Goal: Check status: Check status

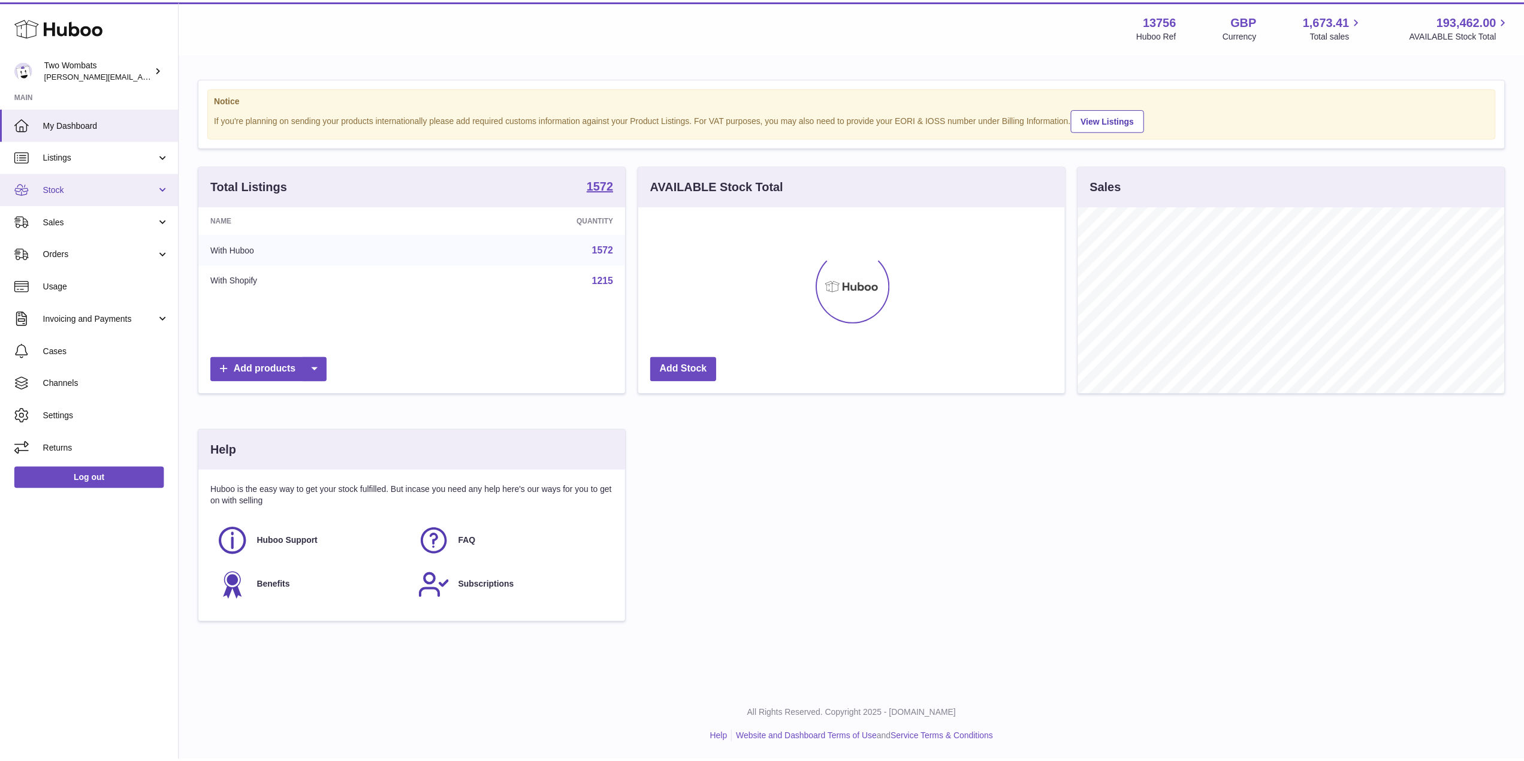
scroll to position [599115, 598876]
click at [165, 182] on link "Stock" at bounding box center [89, 189] width 179 height 32
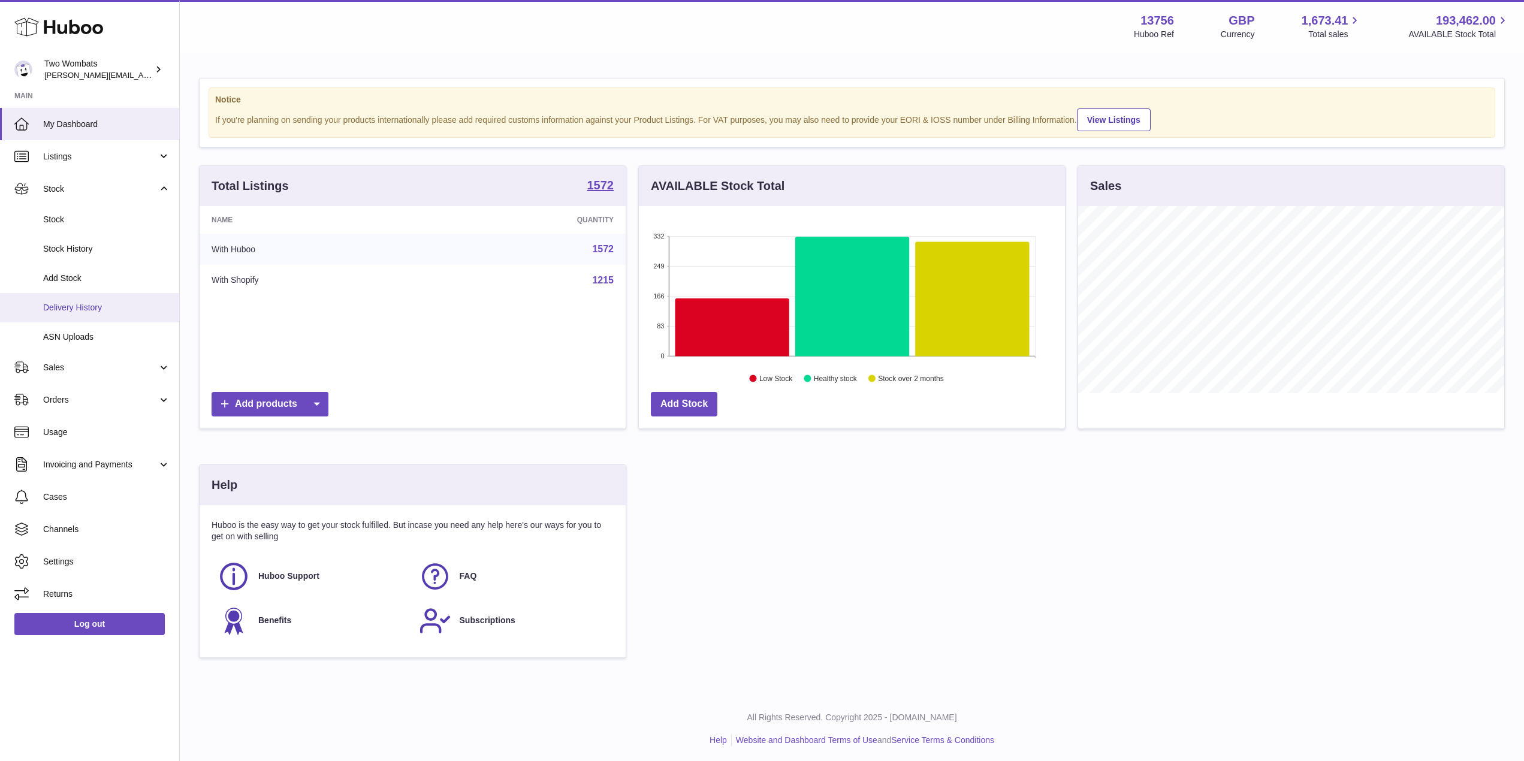
click at [113, 316] on link "Delivery History" at bounding box center [89, 307] width 179 height 29
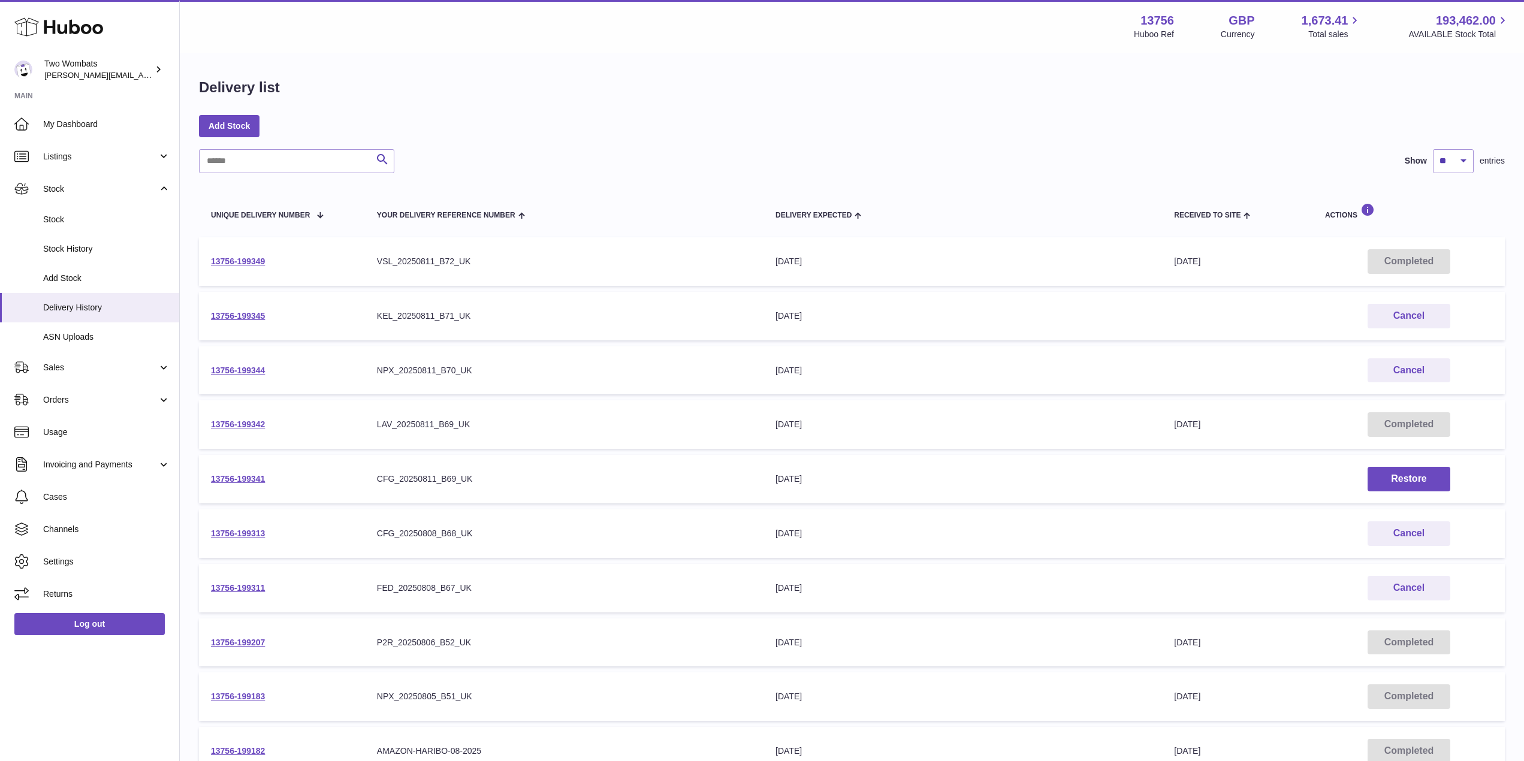
click at [246, 176] on div "Search Show ** ** ** *** entries Unique Delivery Number Your Delivery Reference…" at bounding box center [852, 476] width 1306 height 654
click at [249, 167] on input "text" at bounding box center [296, 161] width 195 height 24
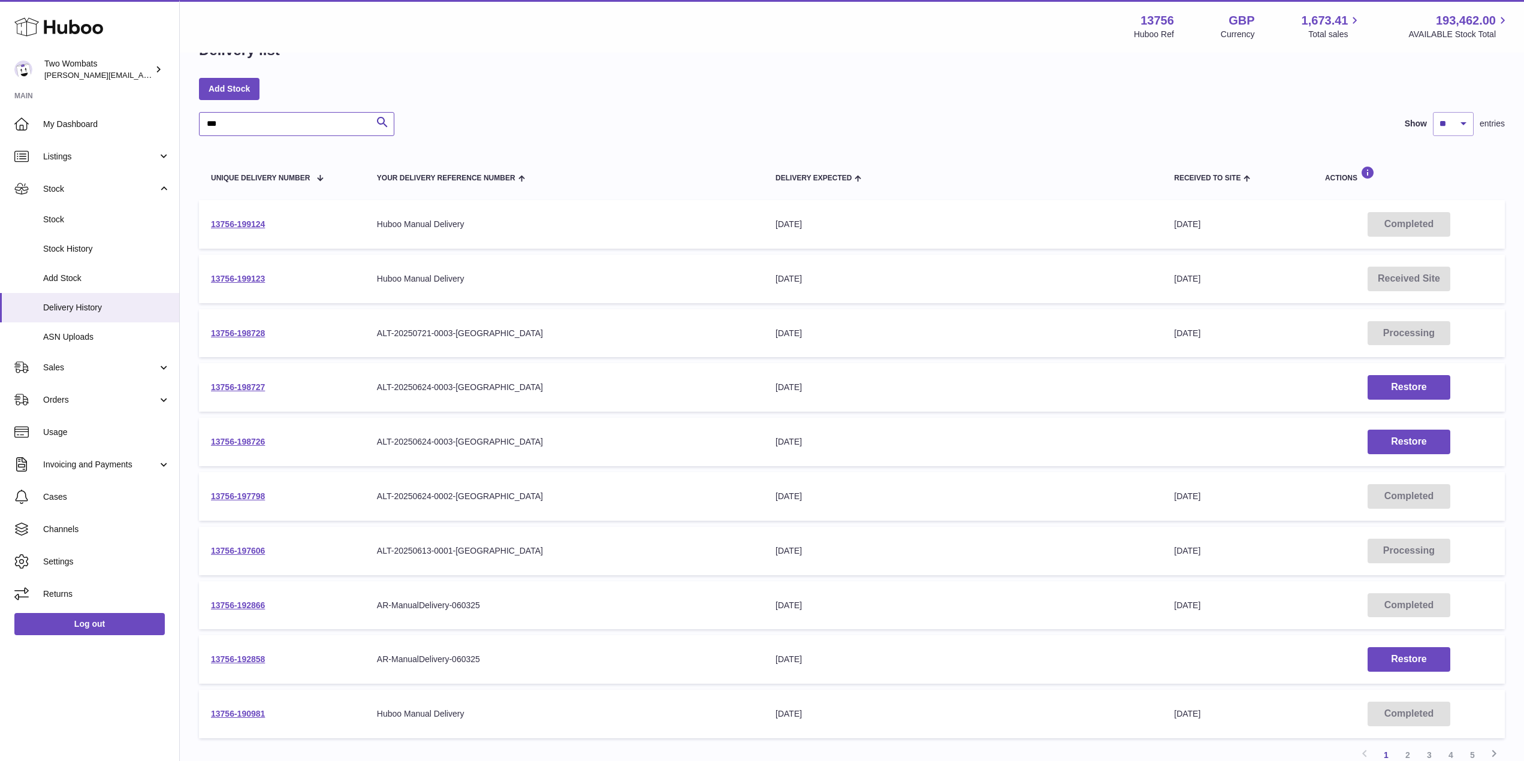
scroll to position [38, 0]
type input "***"
click at [237, 547] on link "13756-197606" at bounding box center [238, 550] width 54 height 10
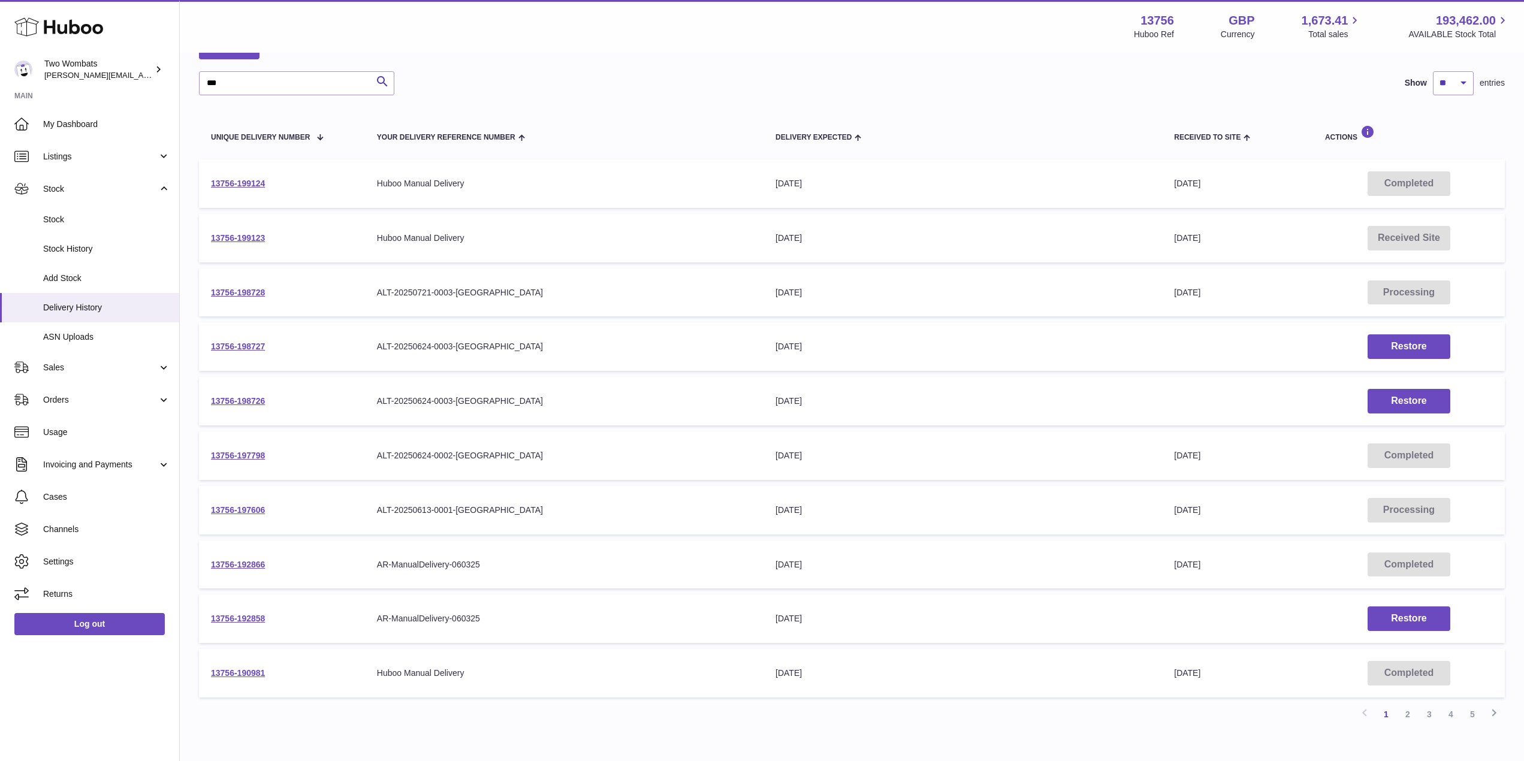
scroll to position [79, 0]
click at [233, 454] on link "13756-197798" at bounding box center [238, 455] width 54 height 10
click at [251, 507] on link "13756-197606" at bounding box center [238, 510] width 54 height 10
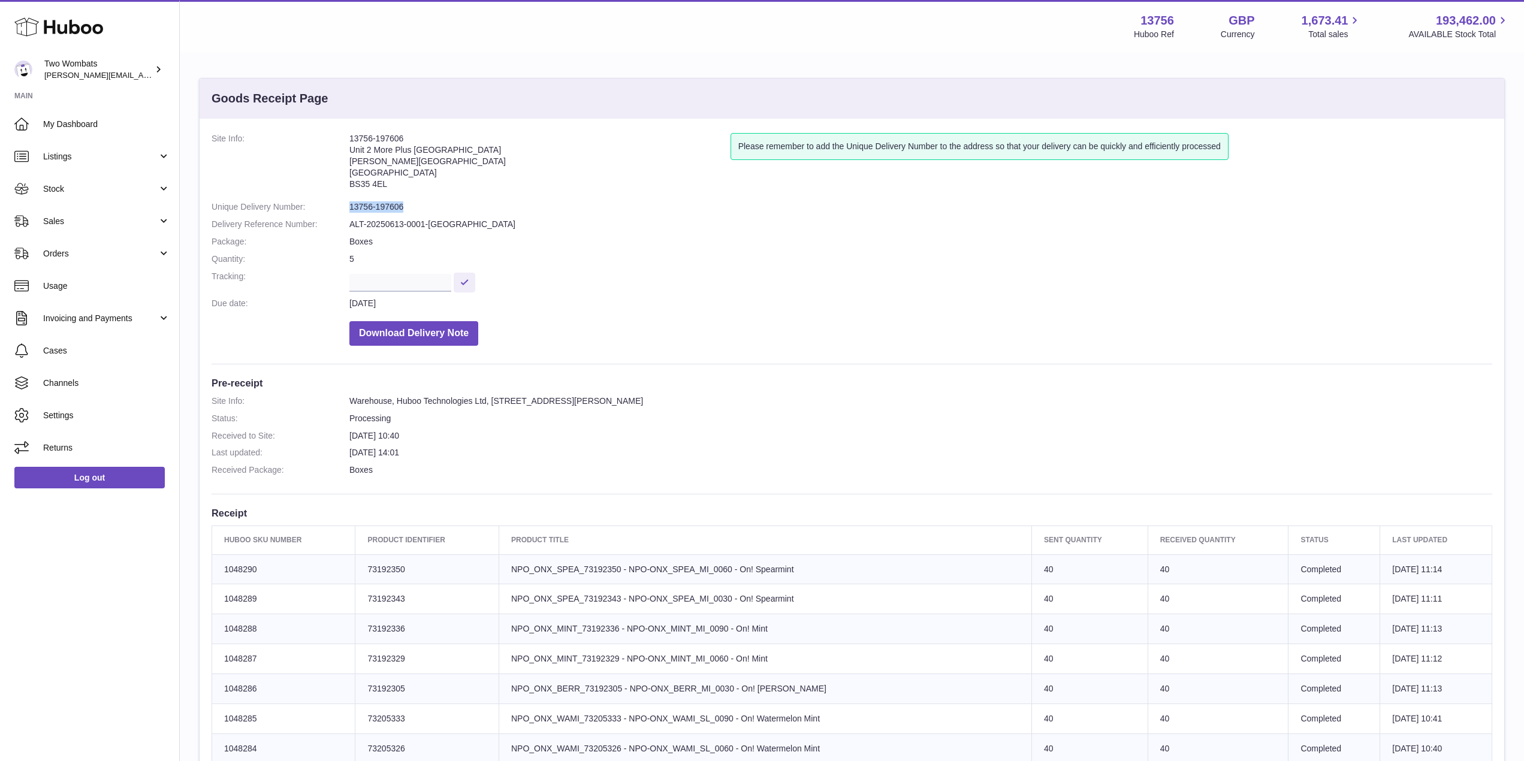
drag, startPoint x: 404, startPoint y: 207, endPoint x: 346, endPoint y: 206, distance: 57.5
click at [346, 206] on dl "Site Info: 13756-197606 Unit 2 More [GEOGRAPHIC_DATA][STREET_ADDRESS][PERSON_NA…" at bounding box center [852, 242] width 1281 height 219
copy dl "13756-197606"
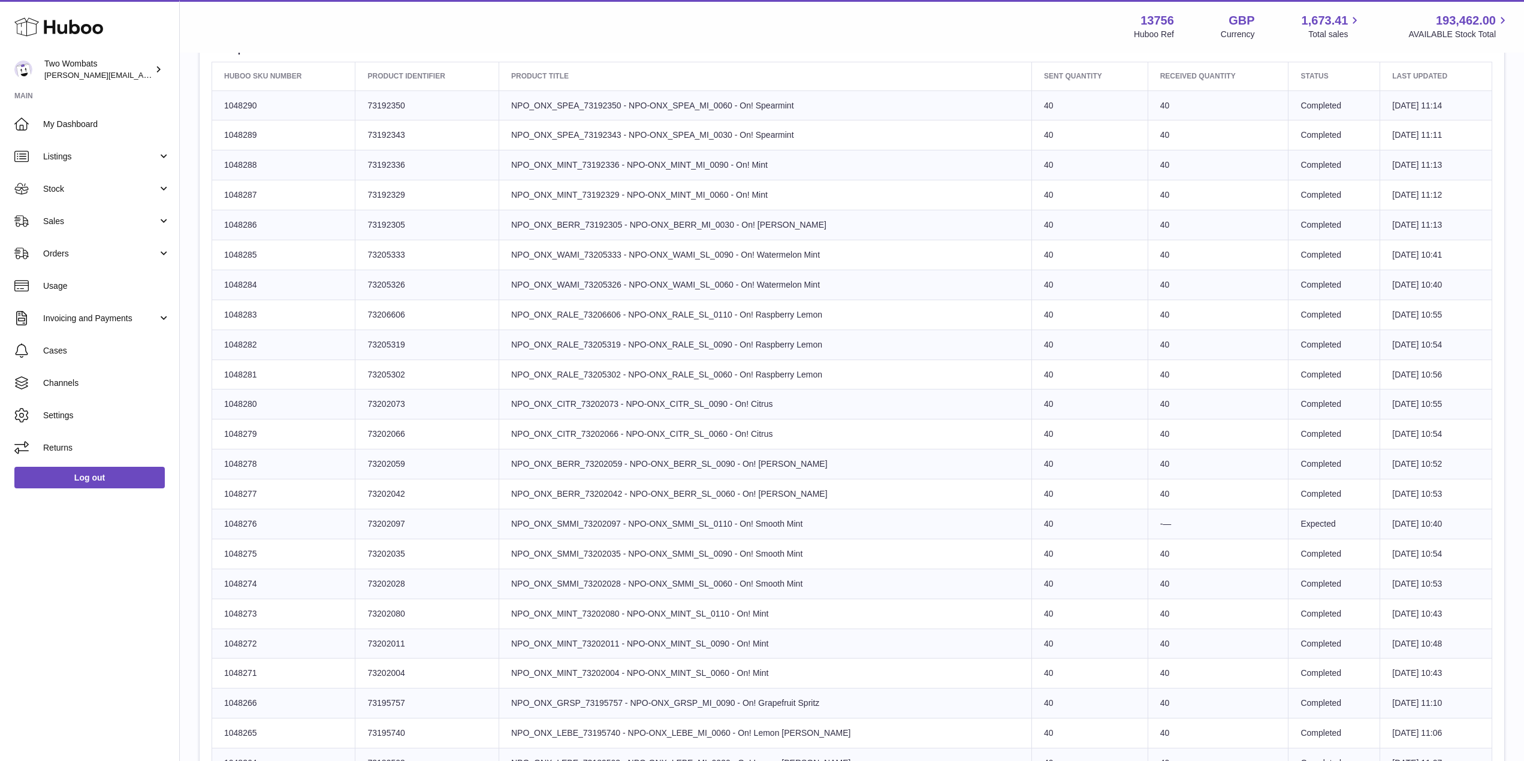
scroll to position [465, 0]
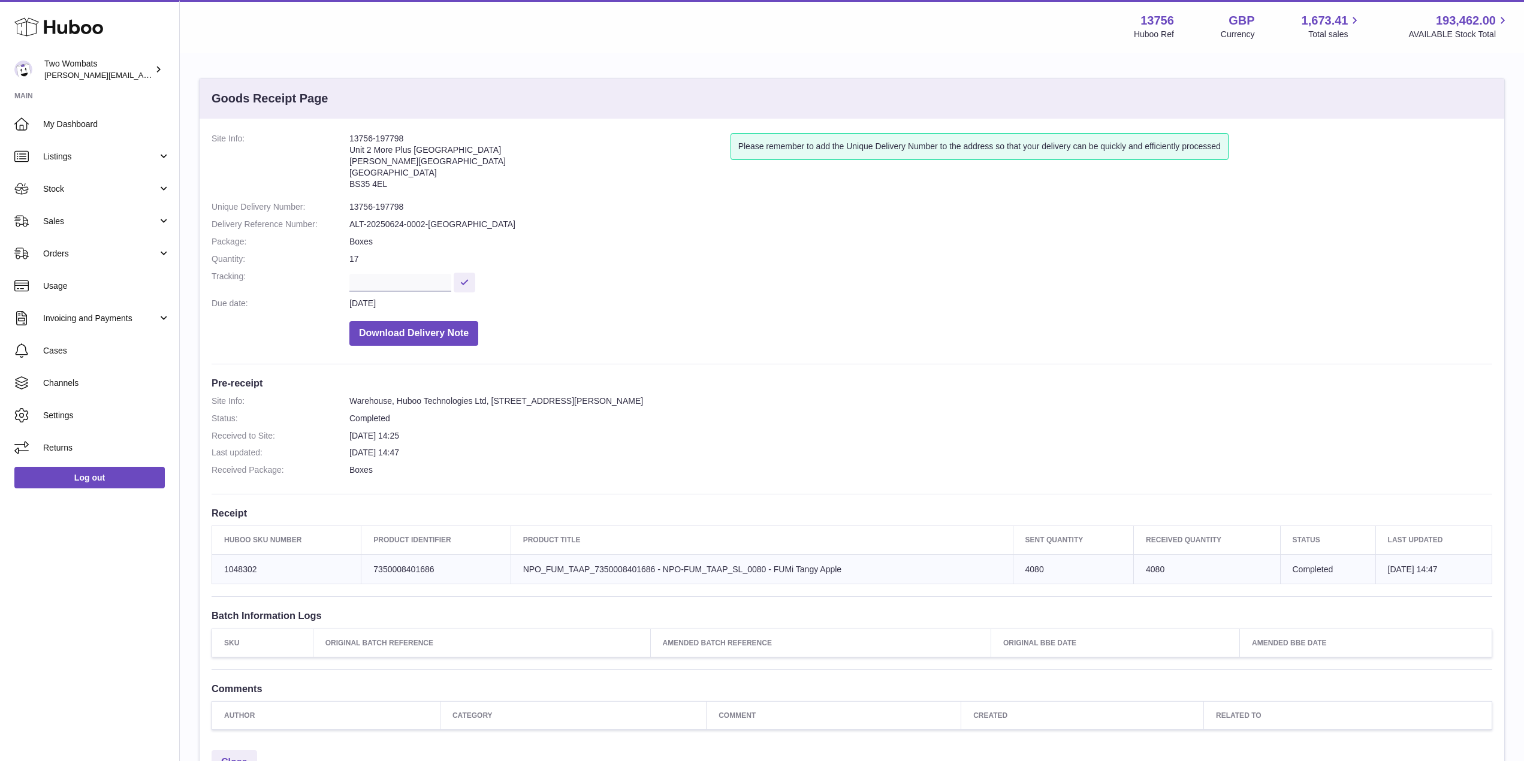
click at [233, 454] on dt "Last updated:" at bounding box center [281, 452] width 138 height 11
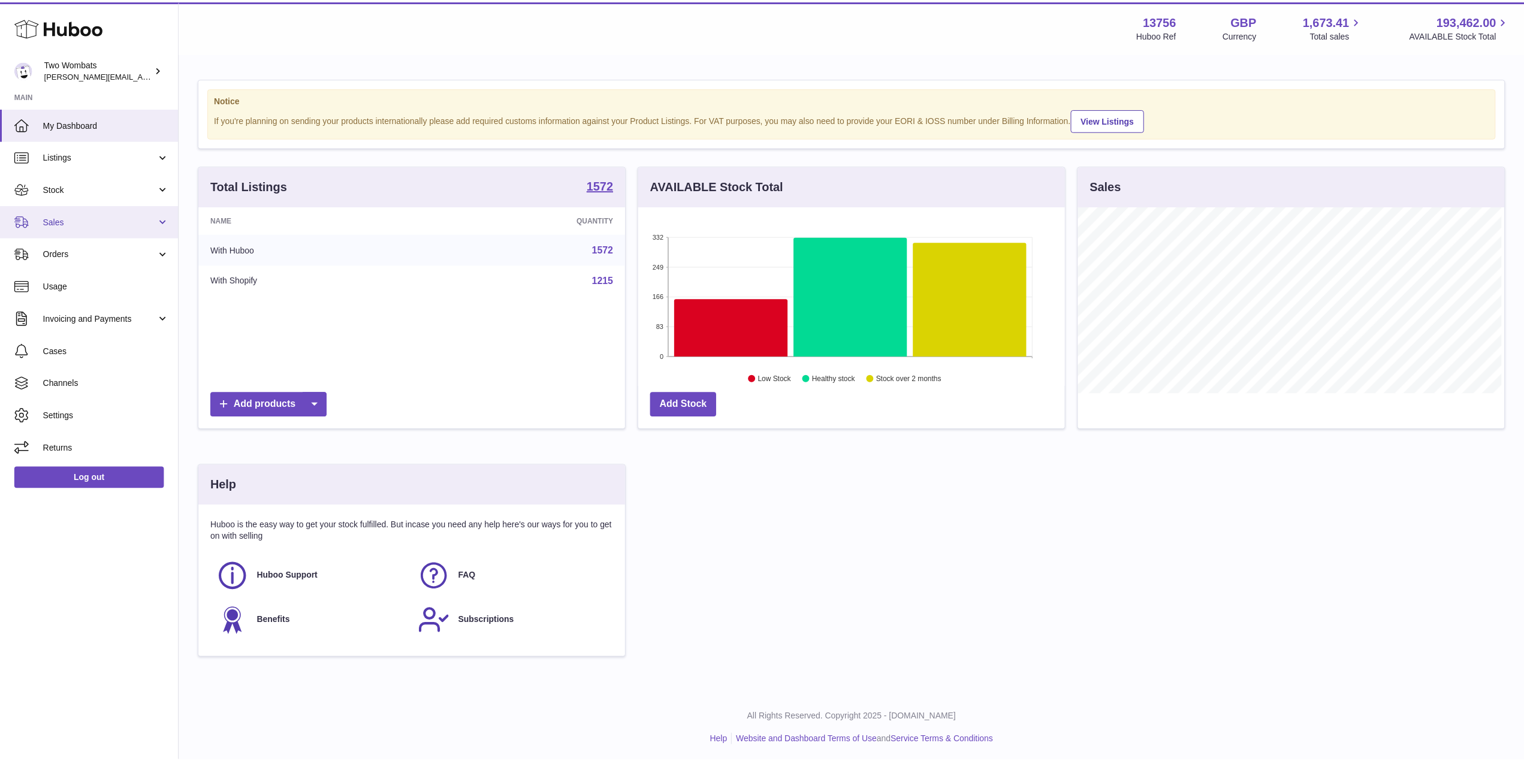
scroll to position [599115, 598876]
click at [152, 218] on span "Sales" at bounding box center [100, 221] width 114 height 11
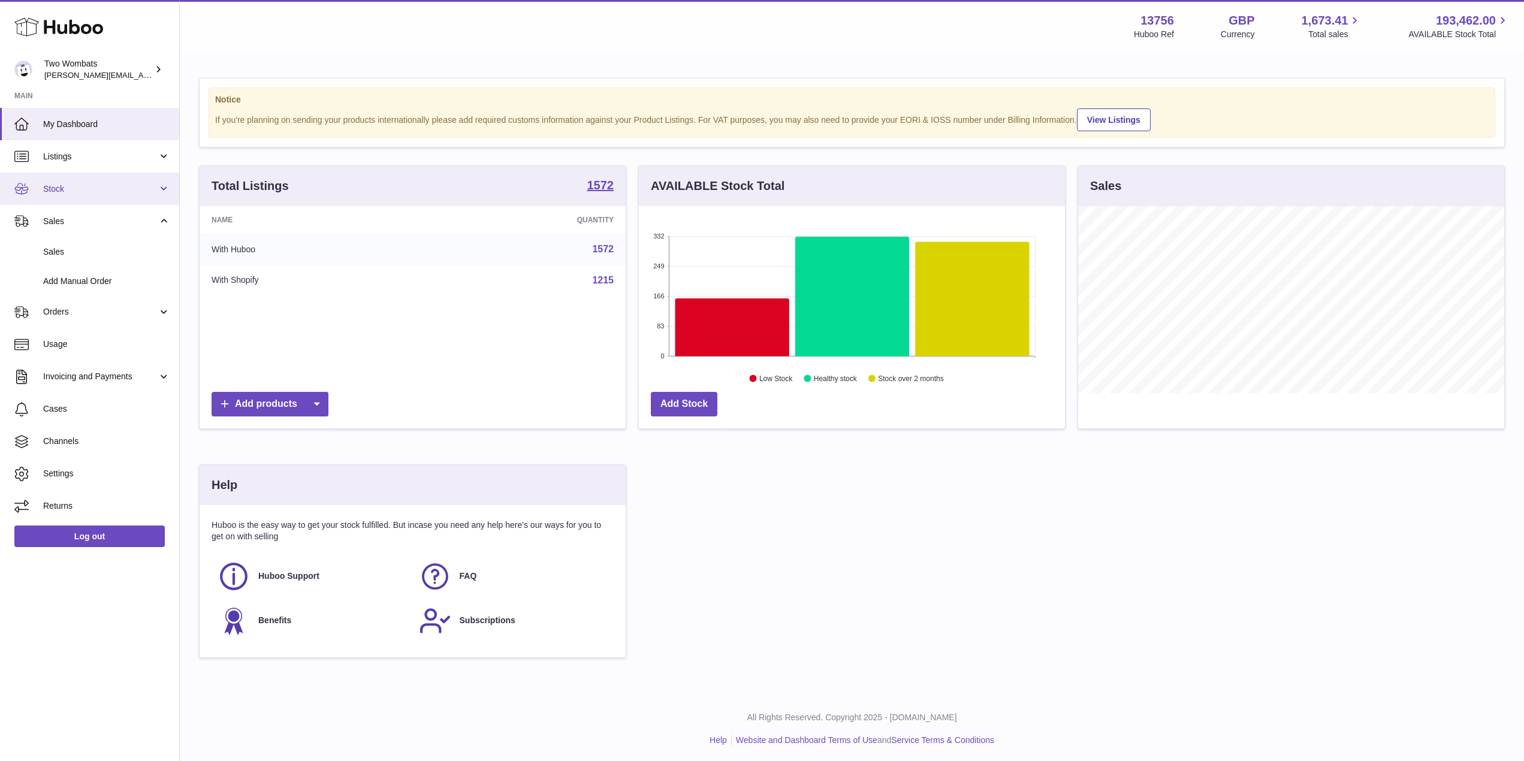
click at [165, 195] on link "Stock" at bounding box center [89, 189] width 179 height 32
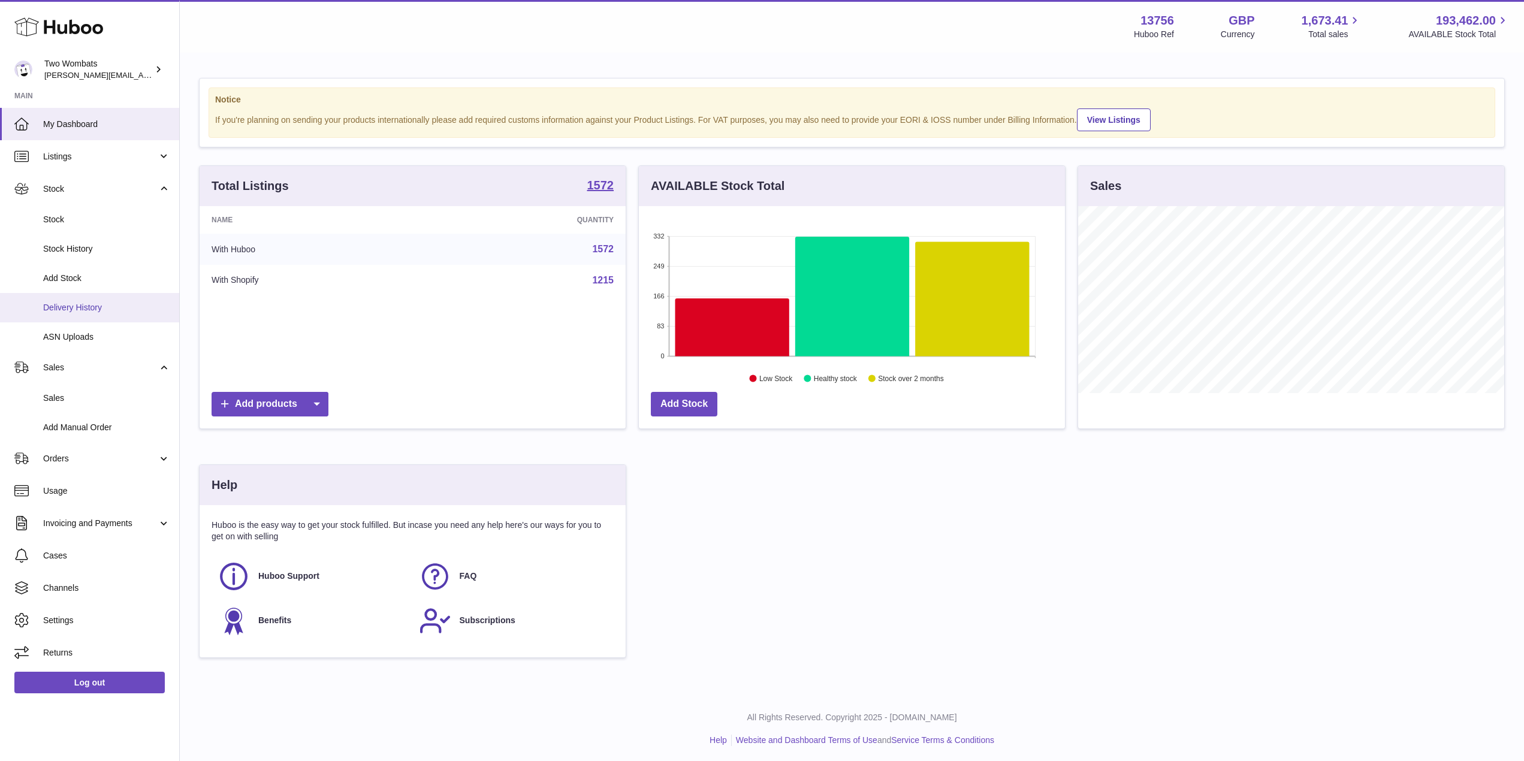
click at [114, 306] on span "Delivery History" at bounding box center [106, 307] width 127 height 11
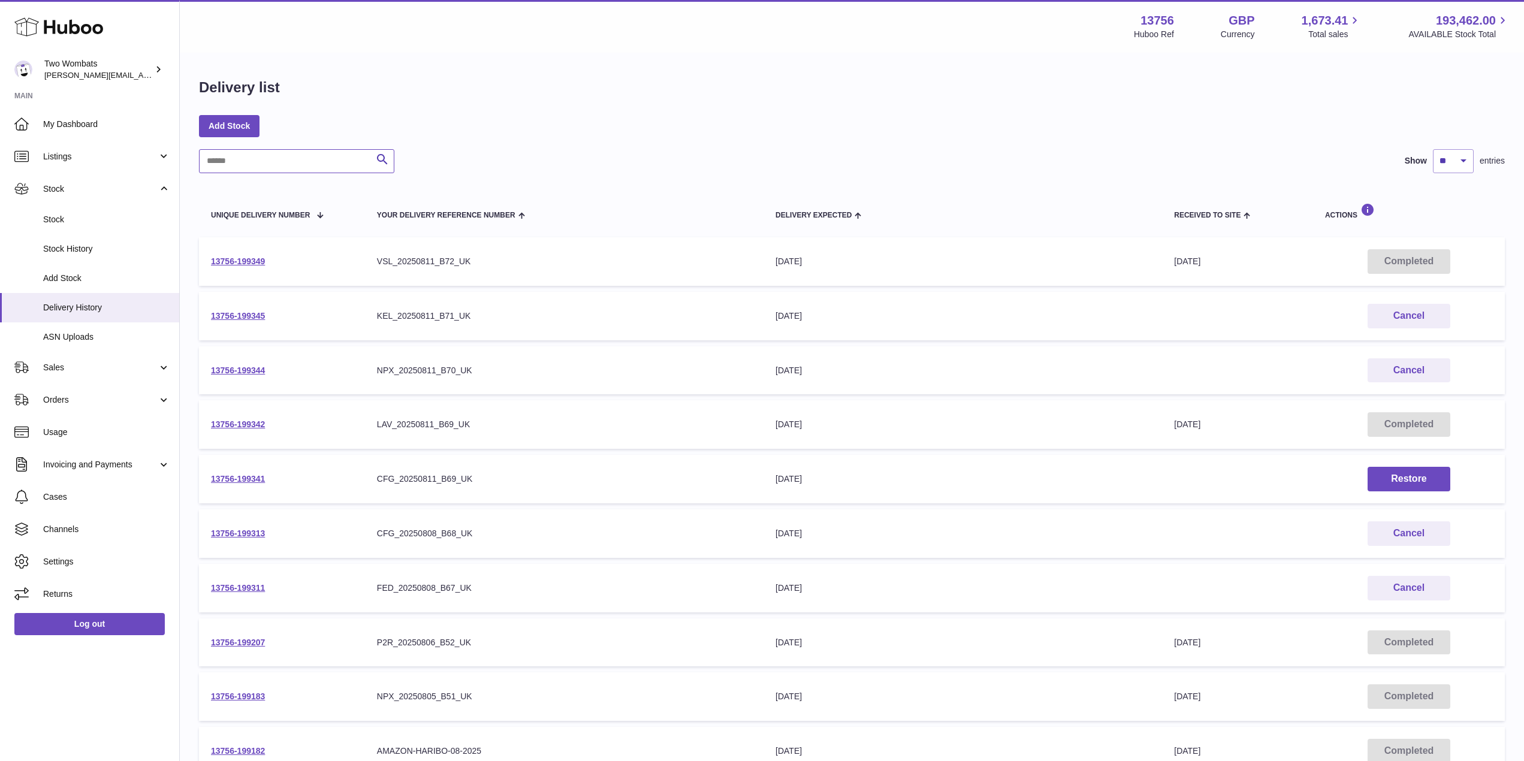
click at [300, 156] on input "text" at bounding box center [296, 161] width 195 height 24
paste input "**********"
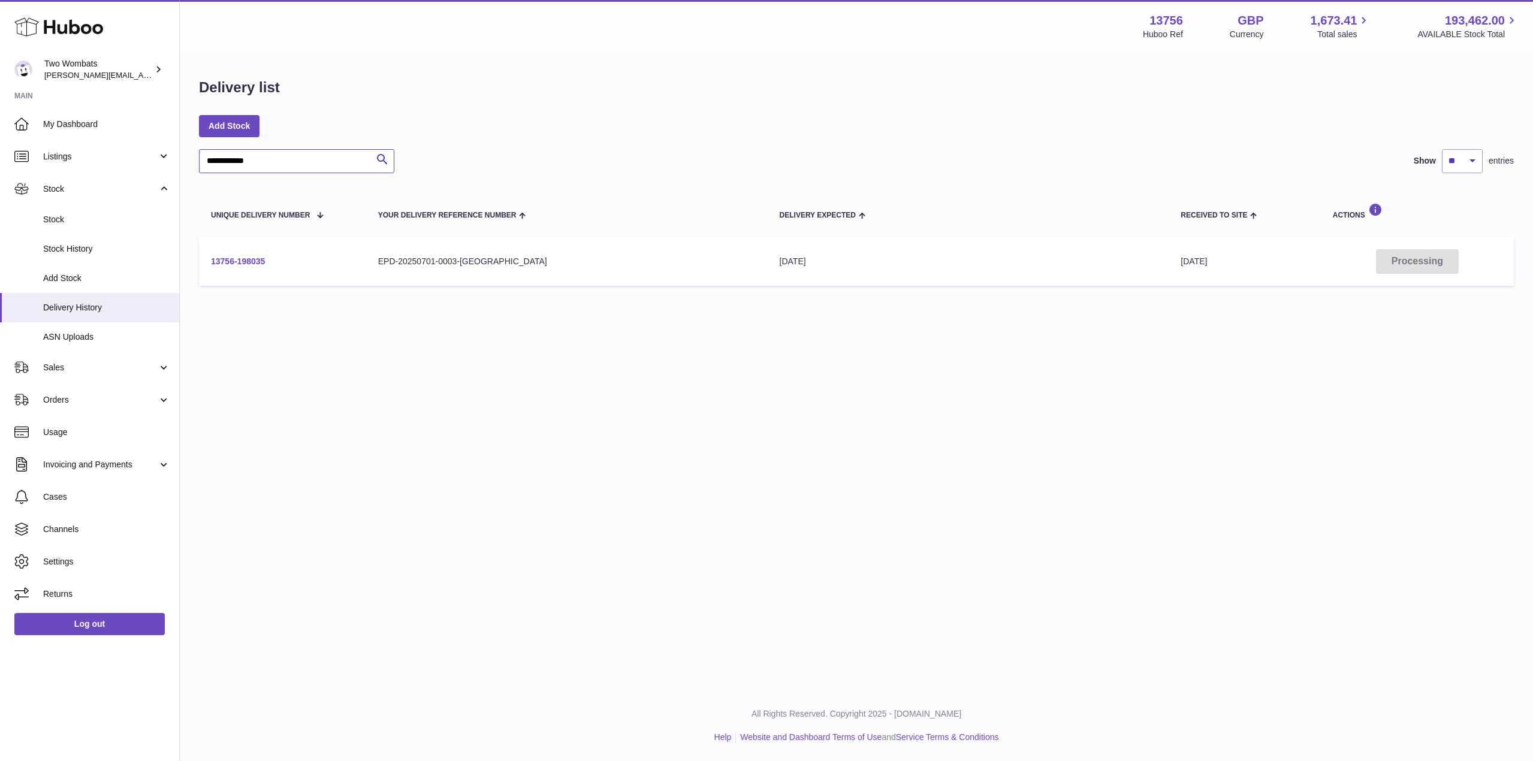
type input "**********"
click at [243, 259] on link "13756-198035" at bounding box center [238, 262] width 54 height 10
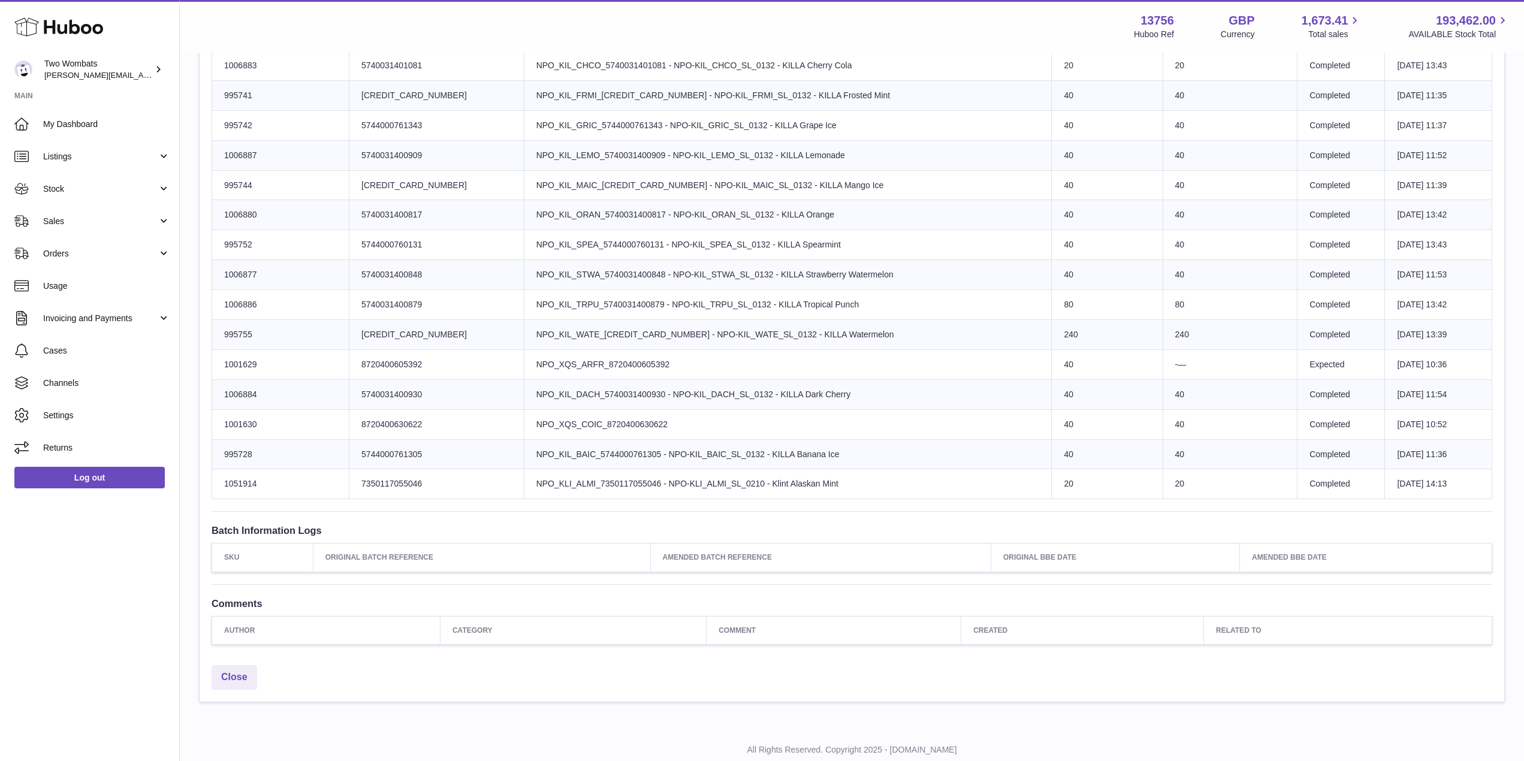
scroll to position [1192, 0]
